Goal: Transaction & Acquisition: Purchase product/service

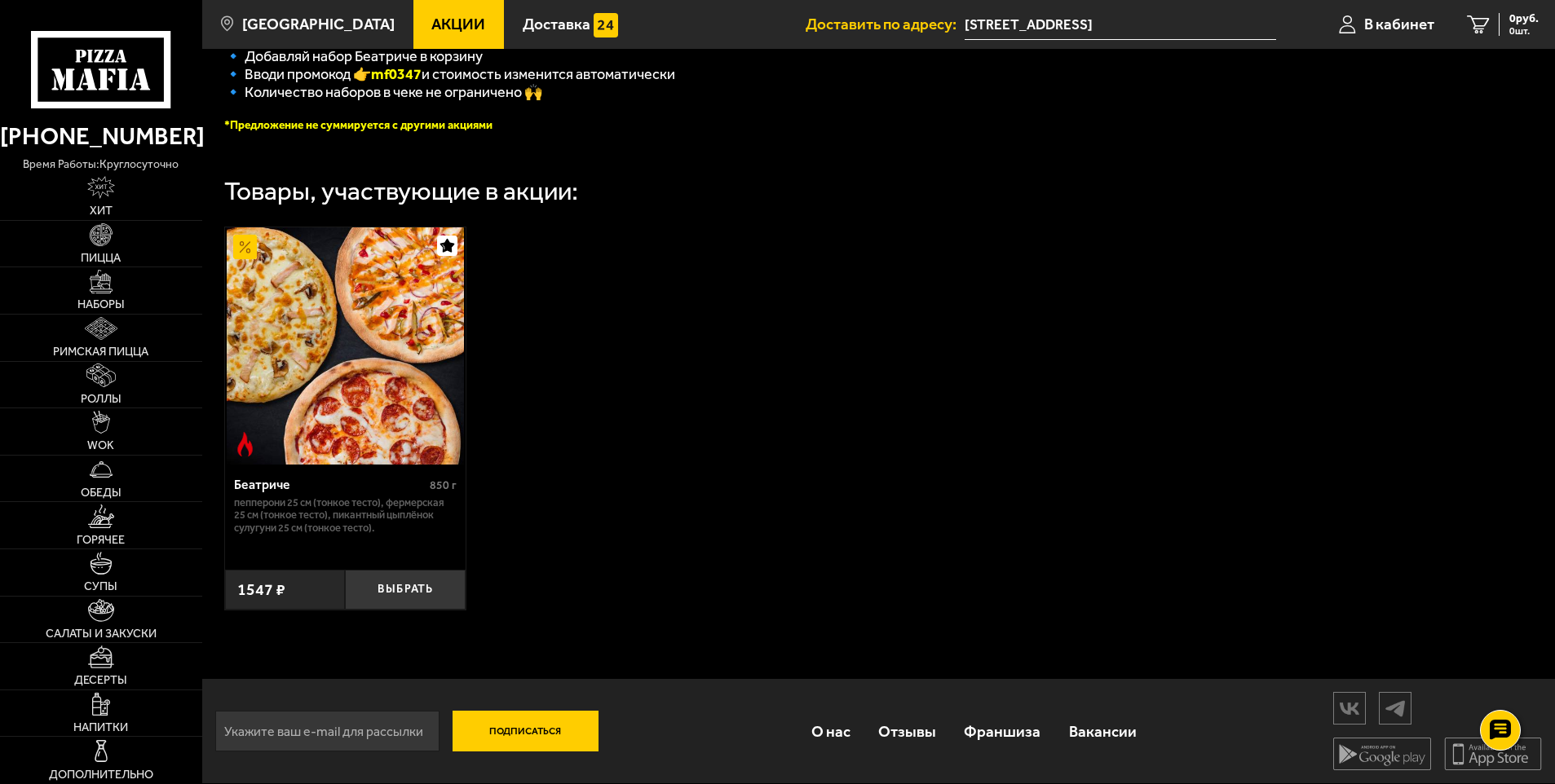
scroll to position [456, 0]
click at [412, 584] on button "Выбрать" at bounding box center [405, 589] width 121 height 40
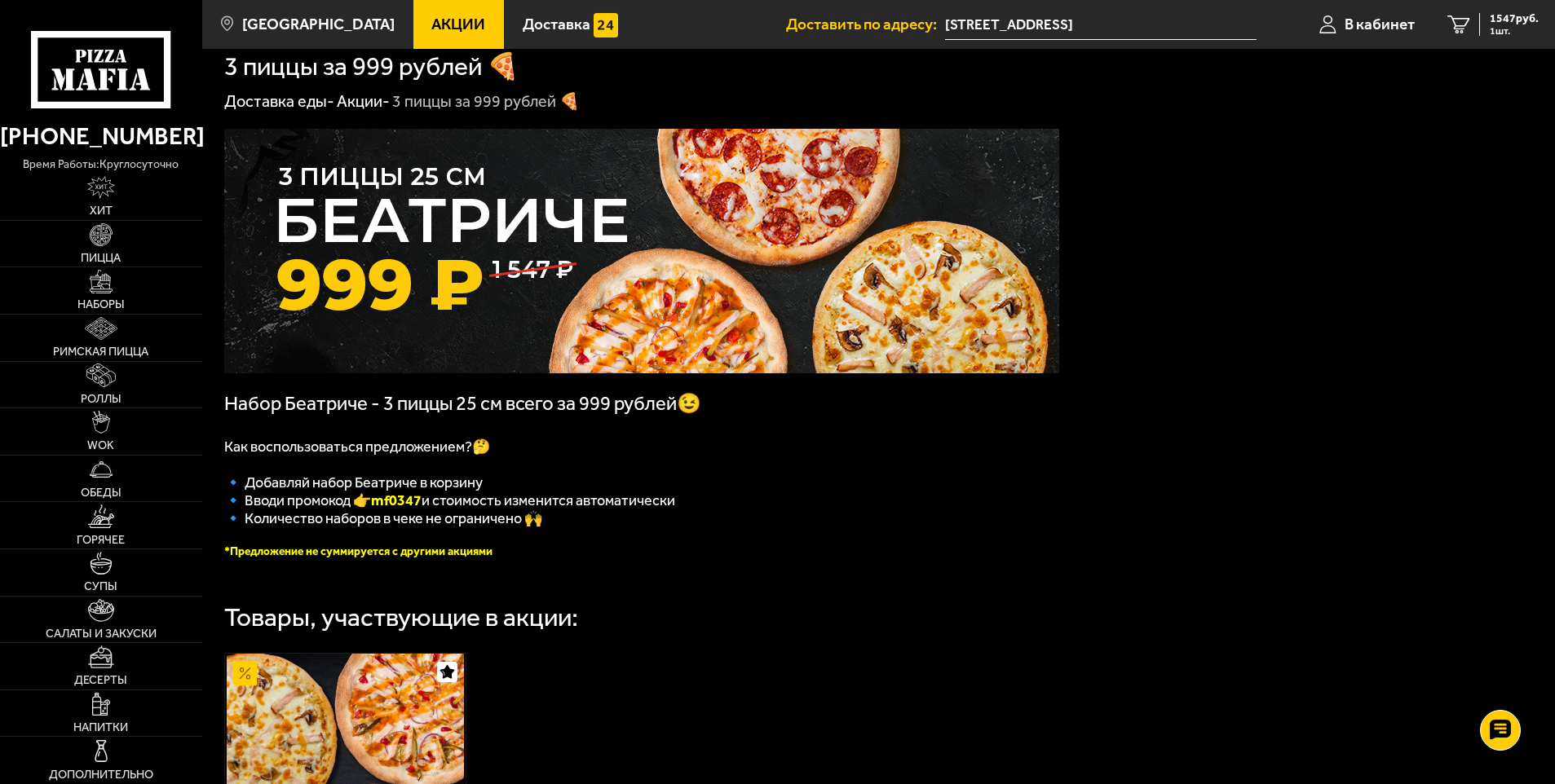
scroll to position [0, 0]
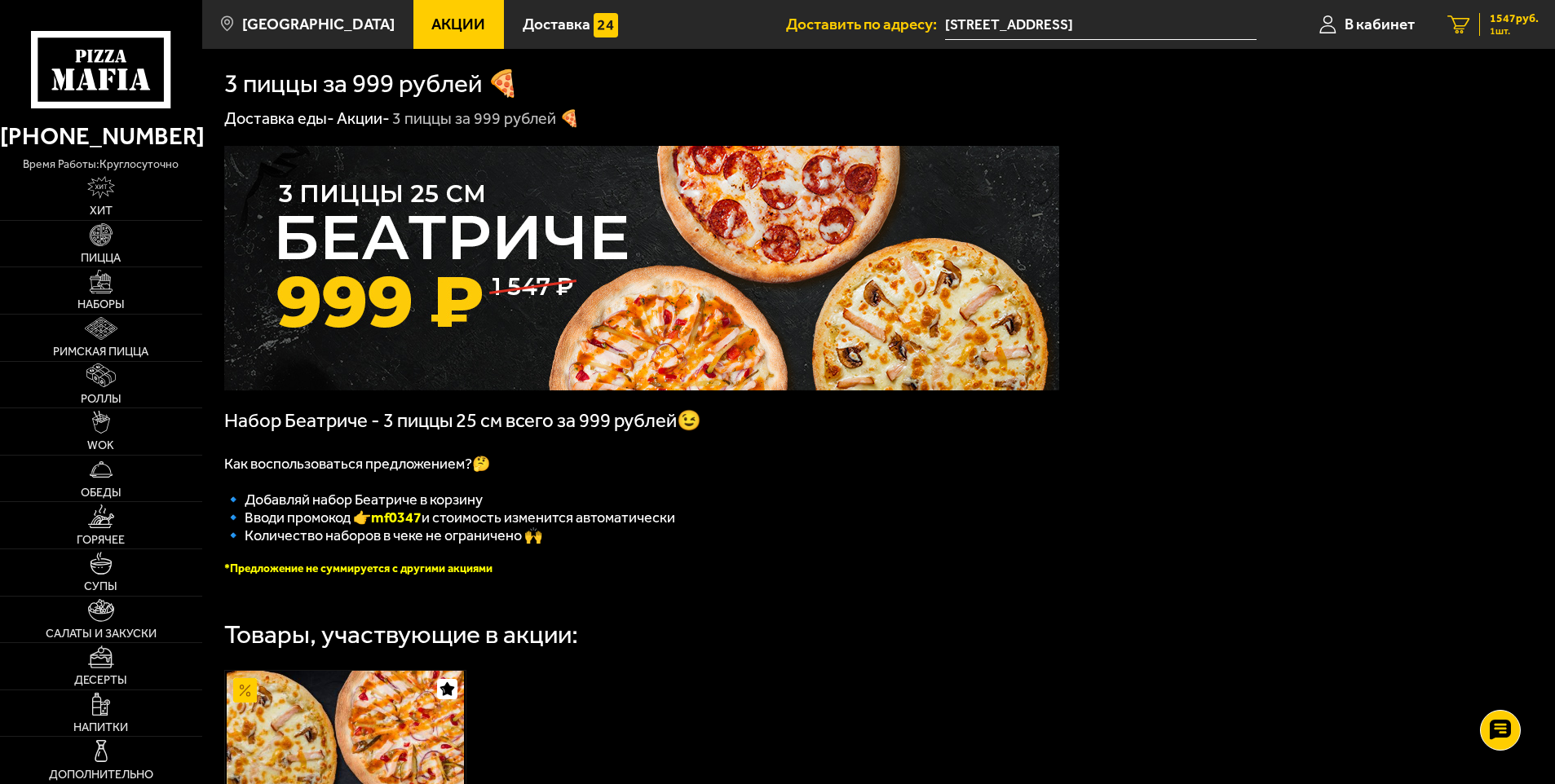
click at [1497, 17] on span "1547 руб." at bounding box center [1514, 18] width 49 height 11
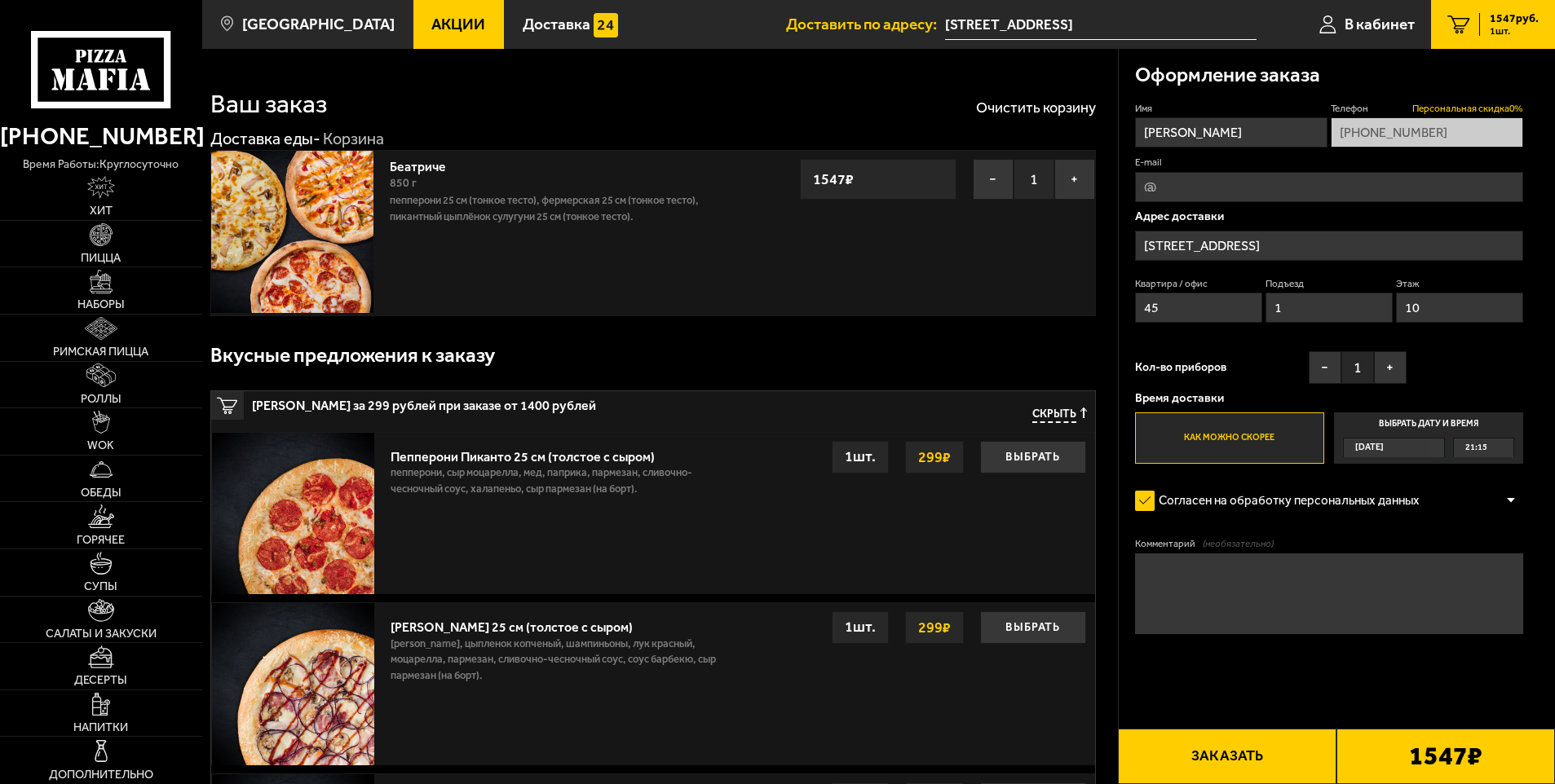
click at [1486, 110] on span "Персональная скидка 0 %" at bounding box center [1467, 109] width 111 height 14
click at [1478, 111] on span "Персональная скидка 0 %" at bounding box center [1467, 109] width 111 height 14
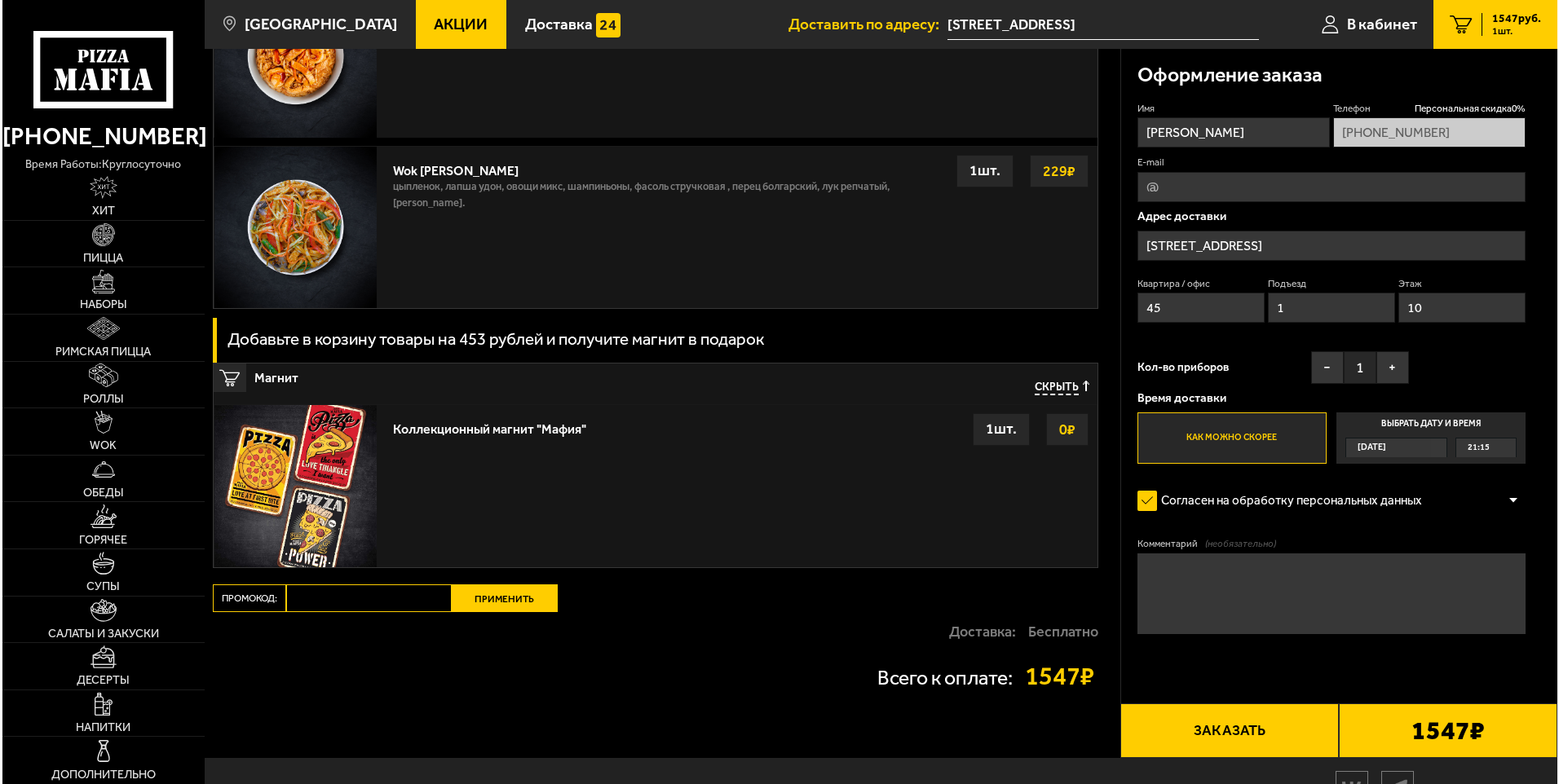
scroll to position [1877, 0]
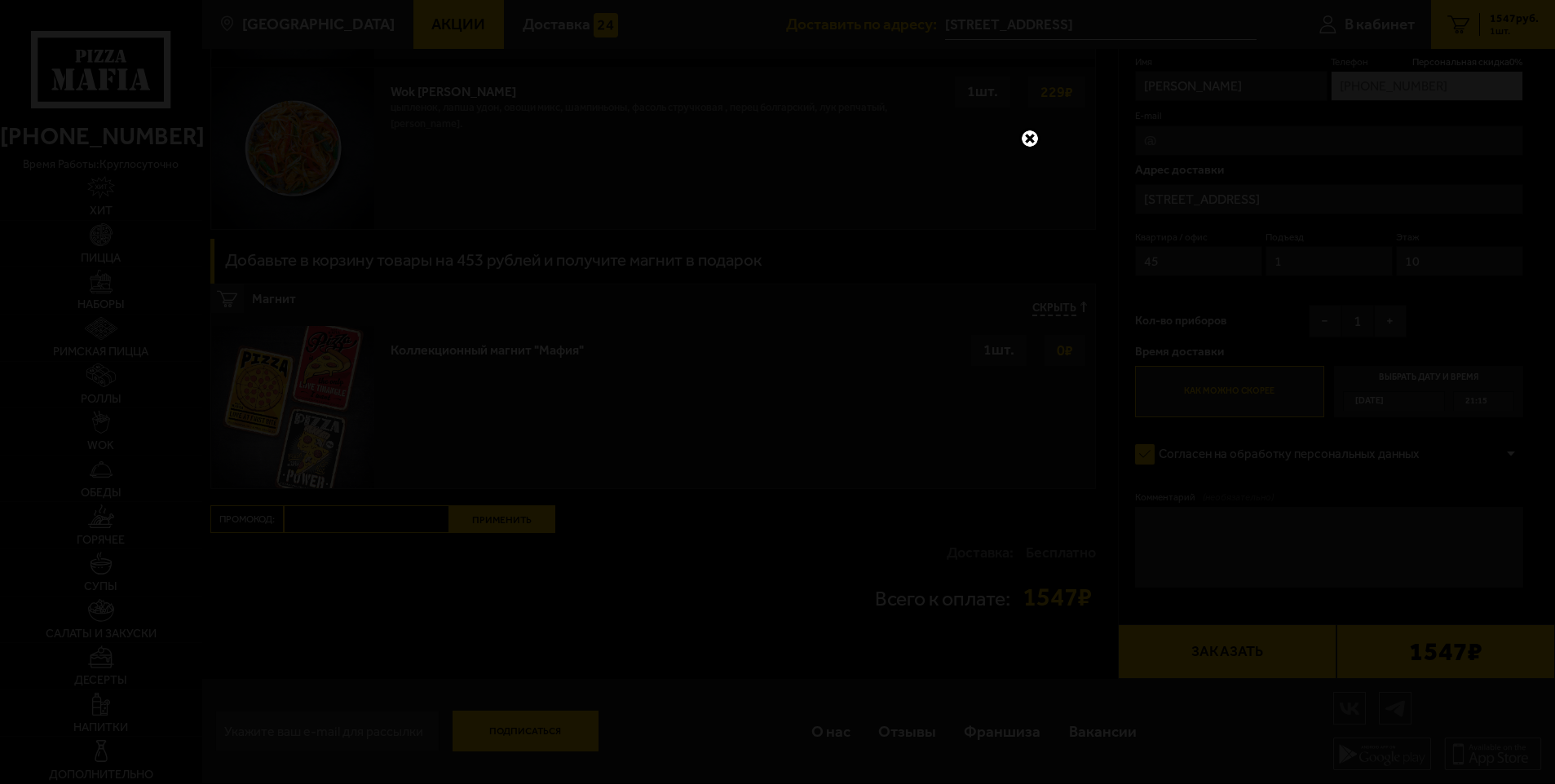
click at [1031, 140] on link at bounding box center [1030, 138] width 21 height 21
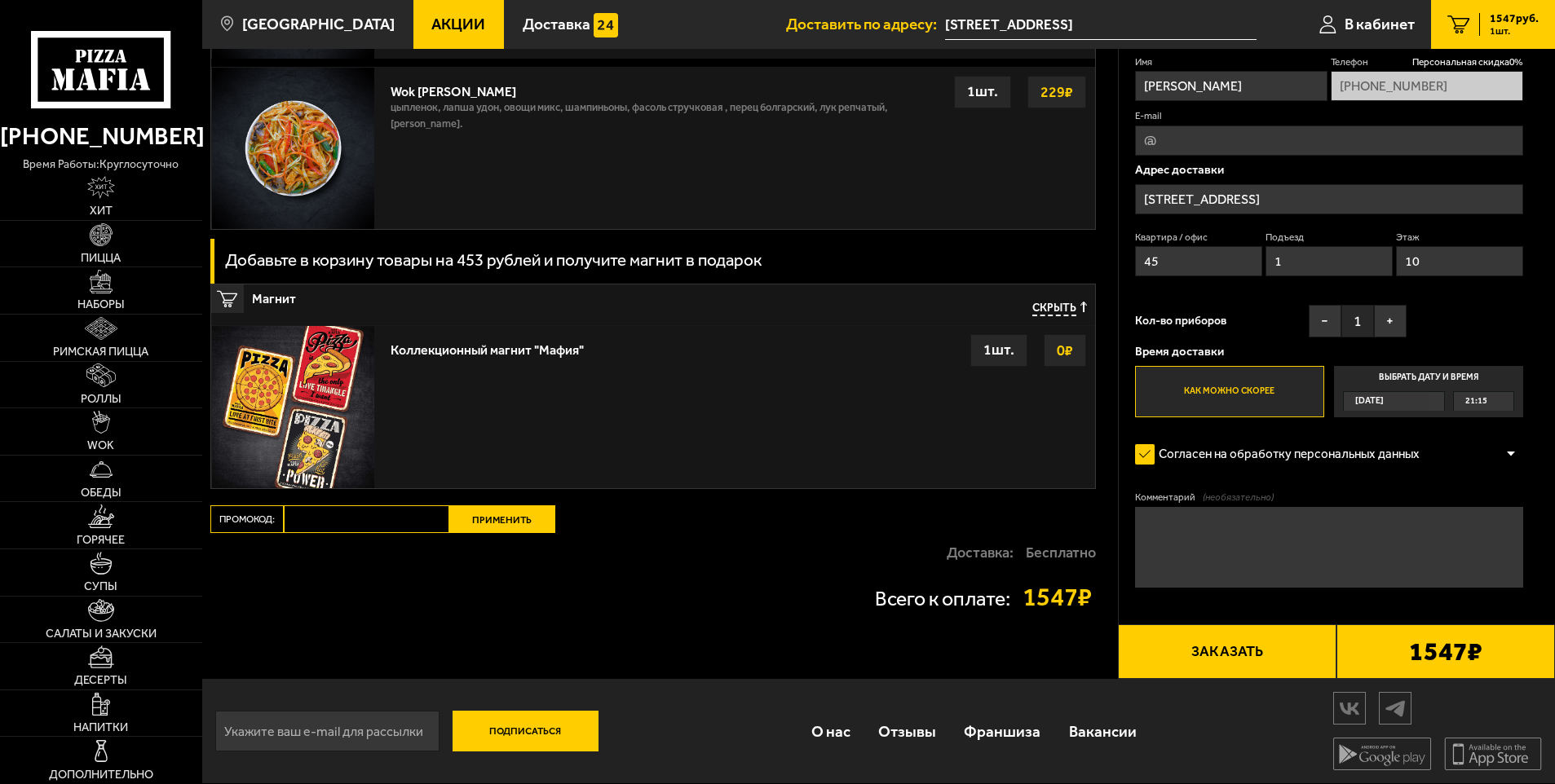
click at [1237, 651] on button "Заказать" at bounding box center [1227, 652] width 219 height 56
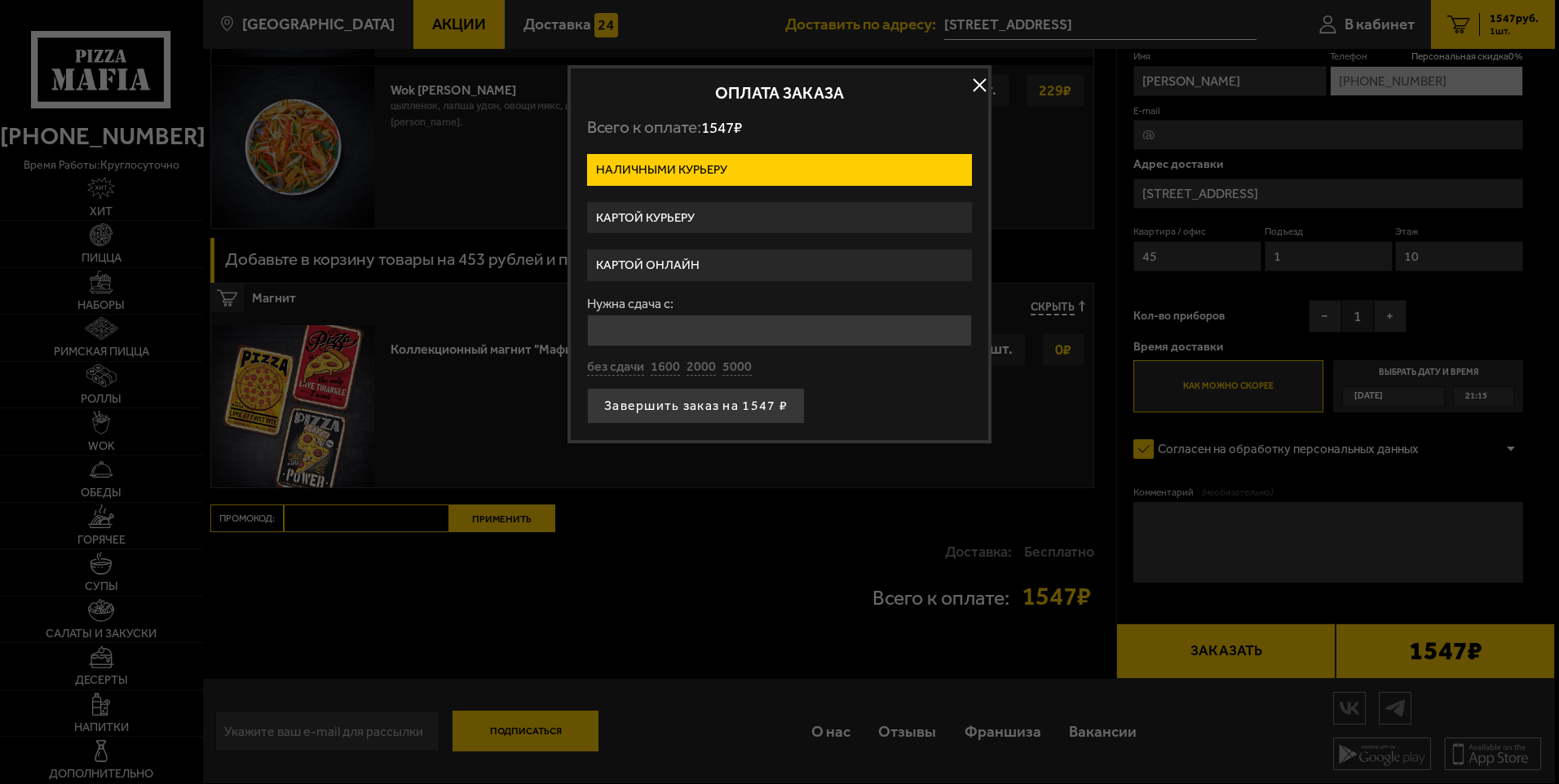
click at [978, 86] on button "button" at bounding box center [979, 86] width 25 height 25
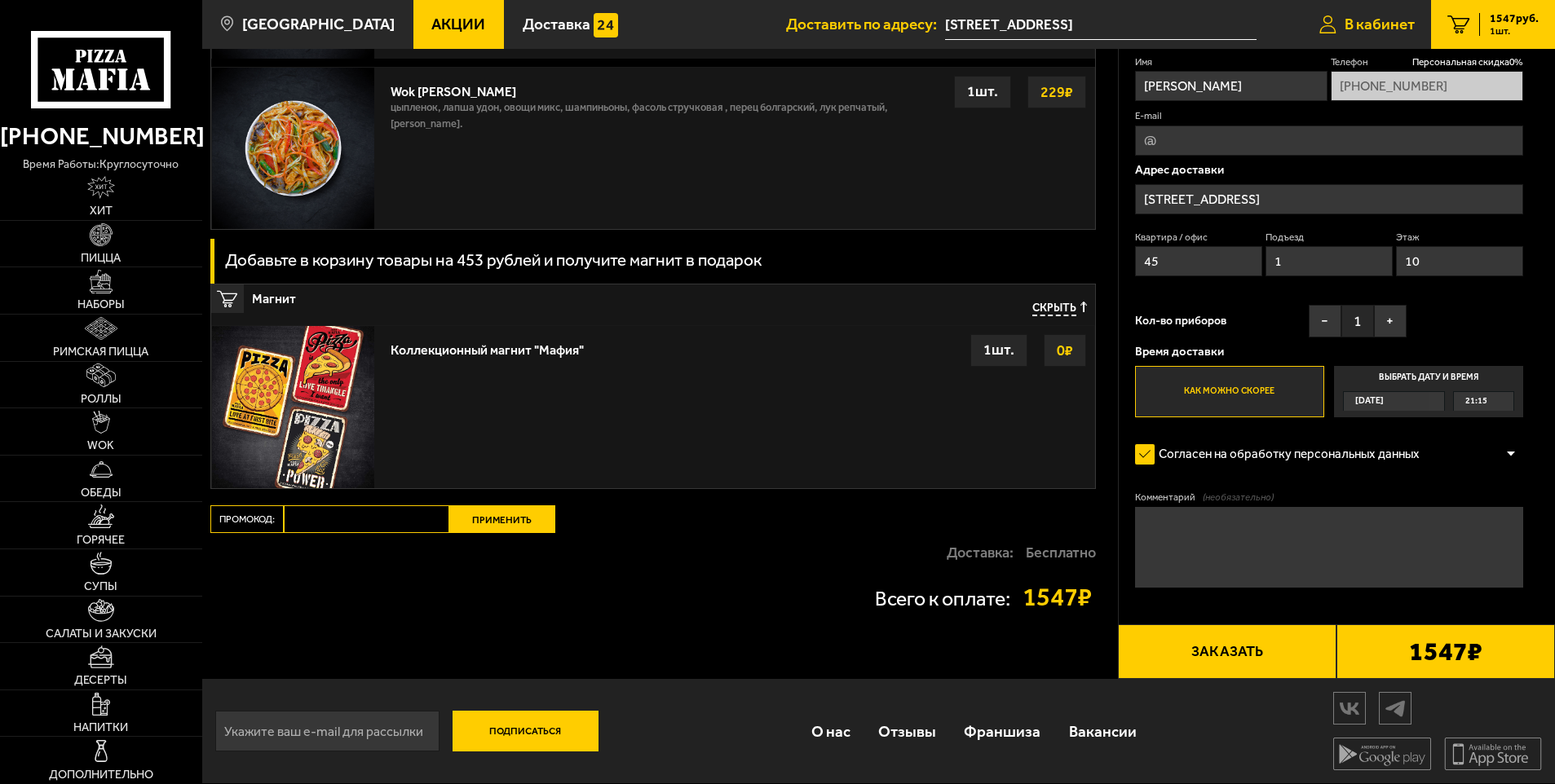
click at [1370, 20] on span "В кабинет" at bounding box center [1379, 24] width 70 height 15
type input "[PHONE_NUMBER]"
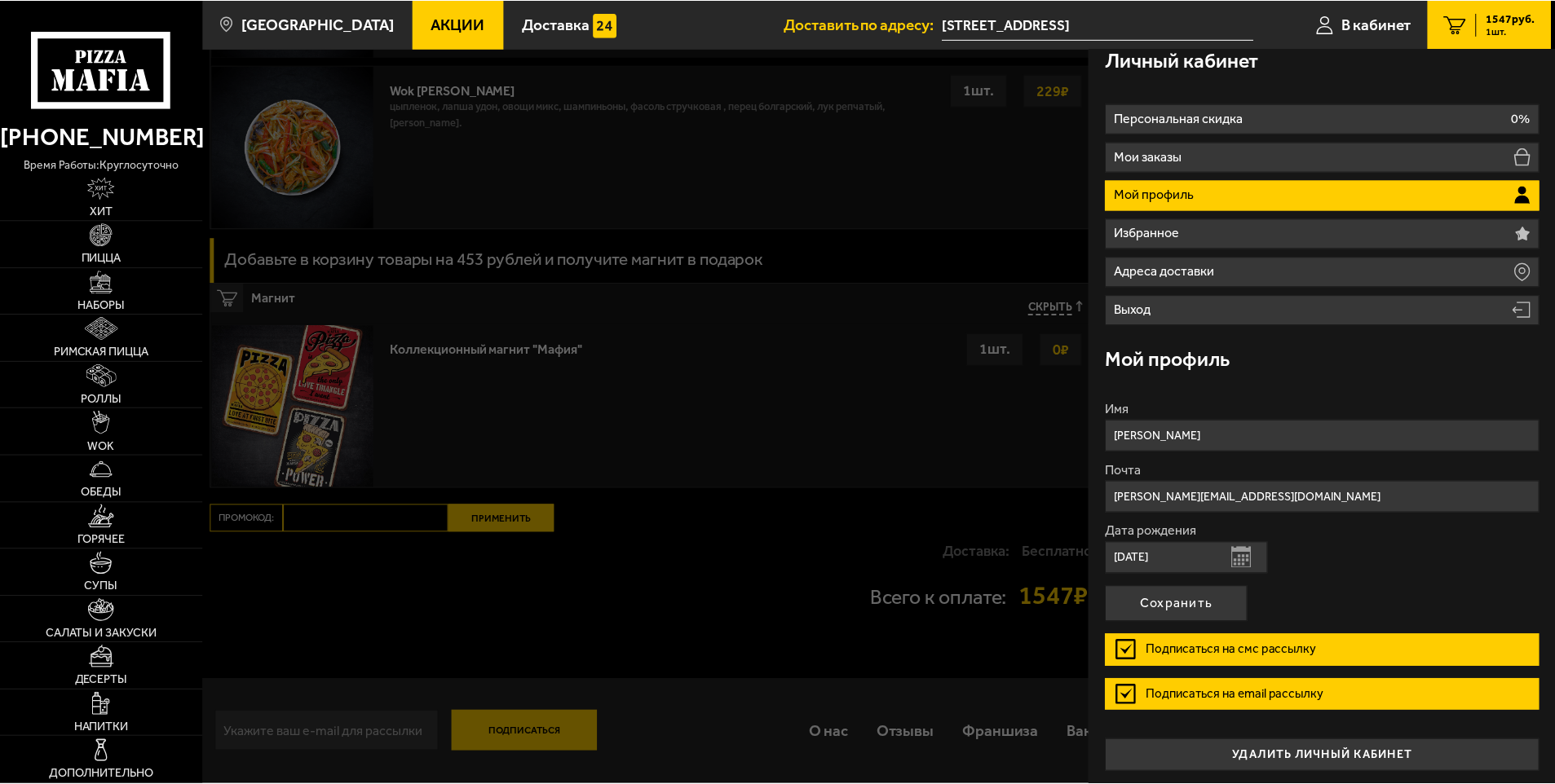
scroll to position [19, 0]
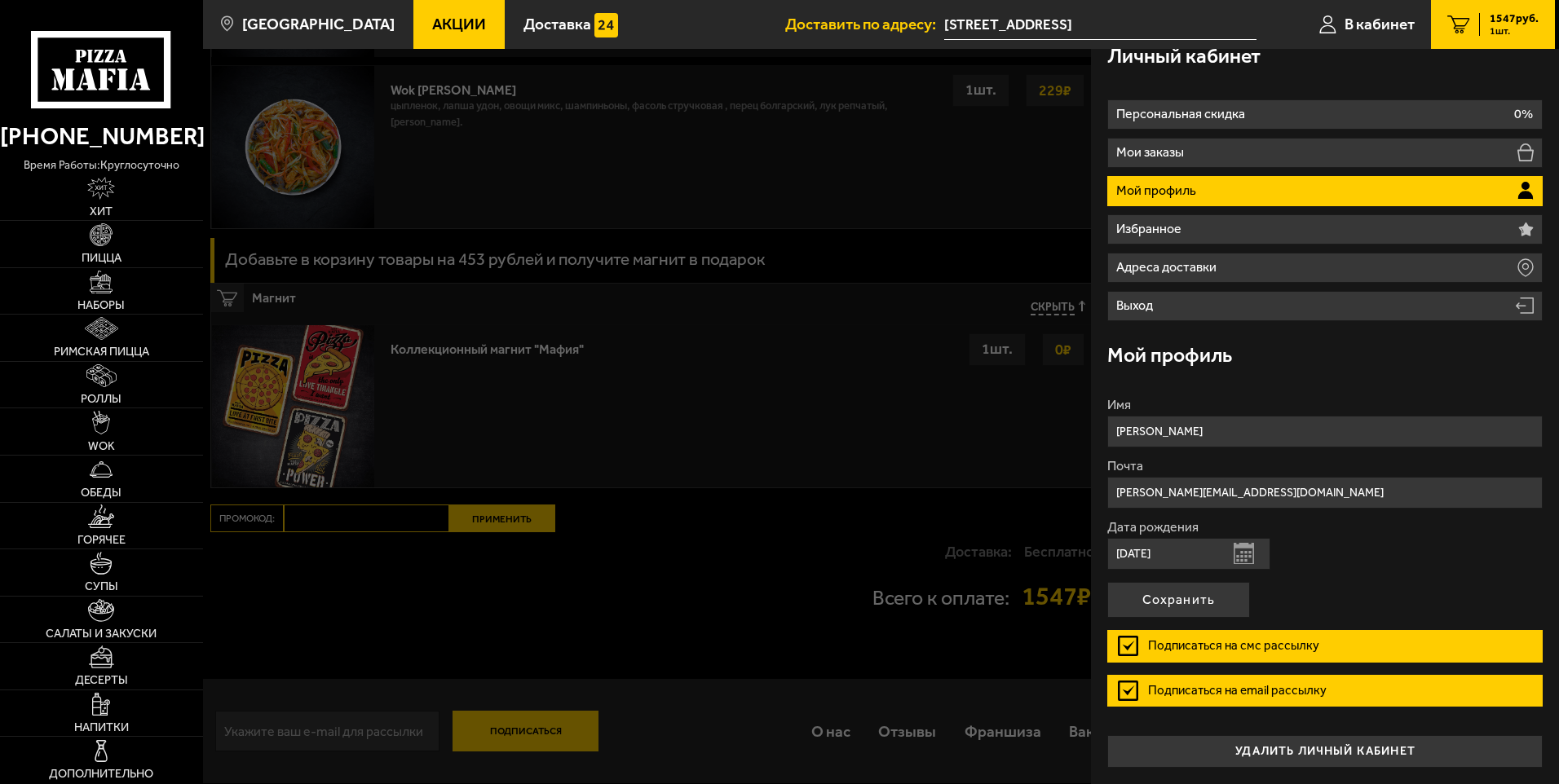
click at [728, 566] on div at bounding box center [982, 440] width 1559 height 784
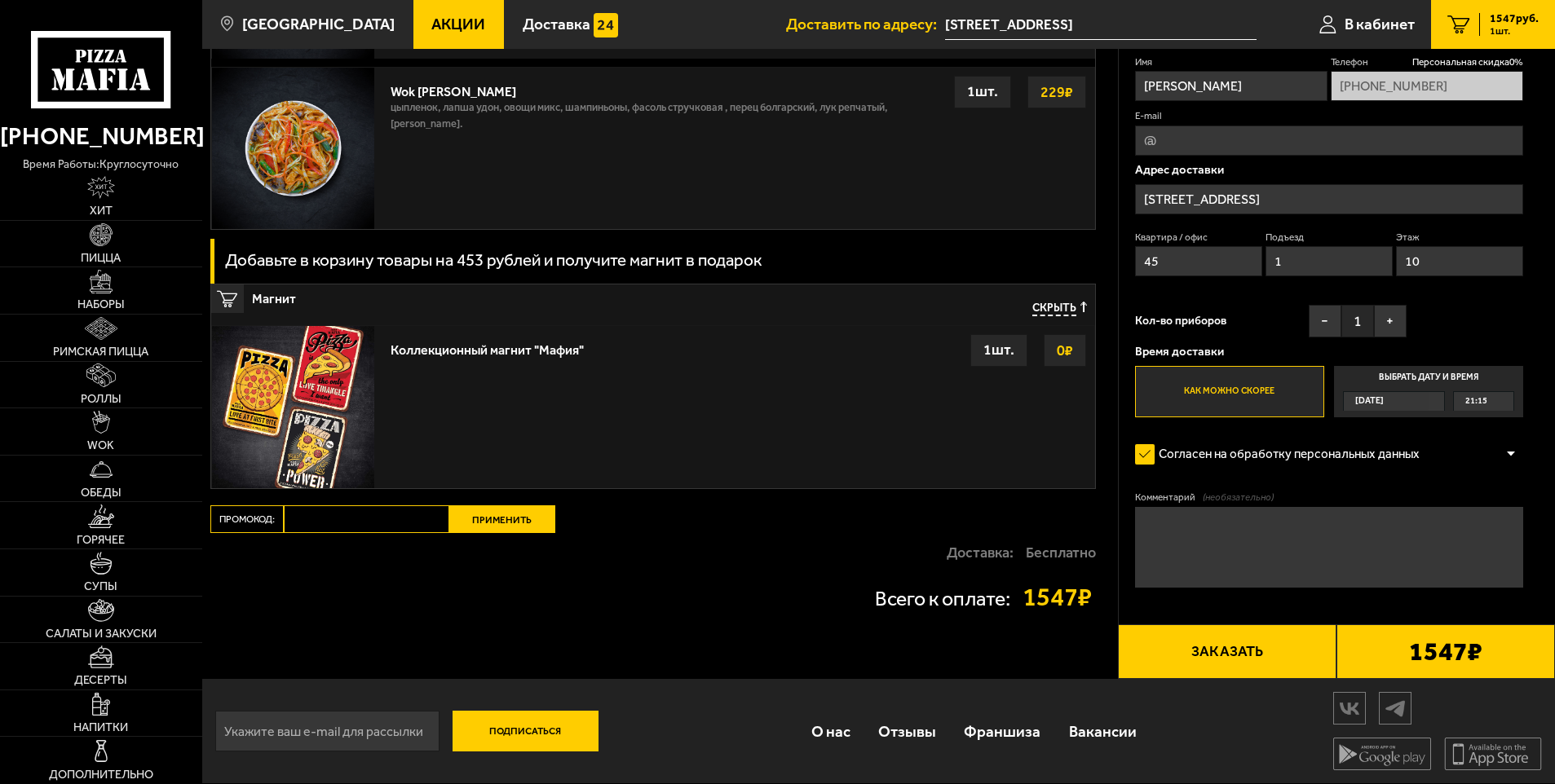
click at [1300, 408] on label "Как можно скорее" at bounding box center [1229, 392] width 189 height 52
click at [0, 0] on input "Как можно скорее" at bounding box center [0, 0] width 0 height 0
click at [1303, 407] on label "Как можно скорее" at bounding box center [1229, 392] width 189 height 52
click at [0, 0] on input "Как можно скорее" at bounding box center [0, 0] width 0 height 0
